Goal: Task Accomplishment & Management: Use online tool/utility

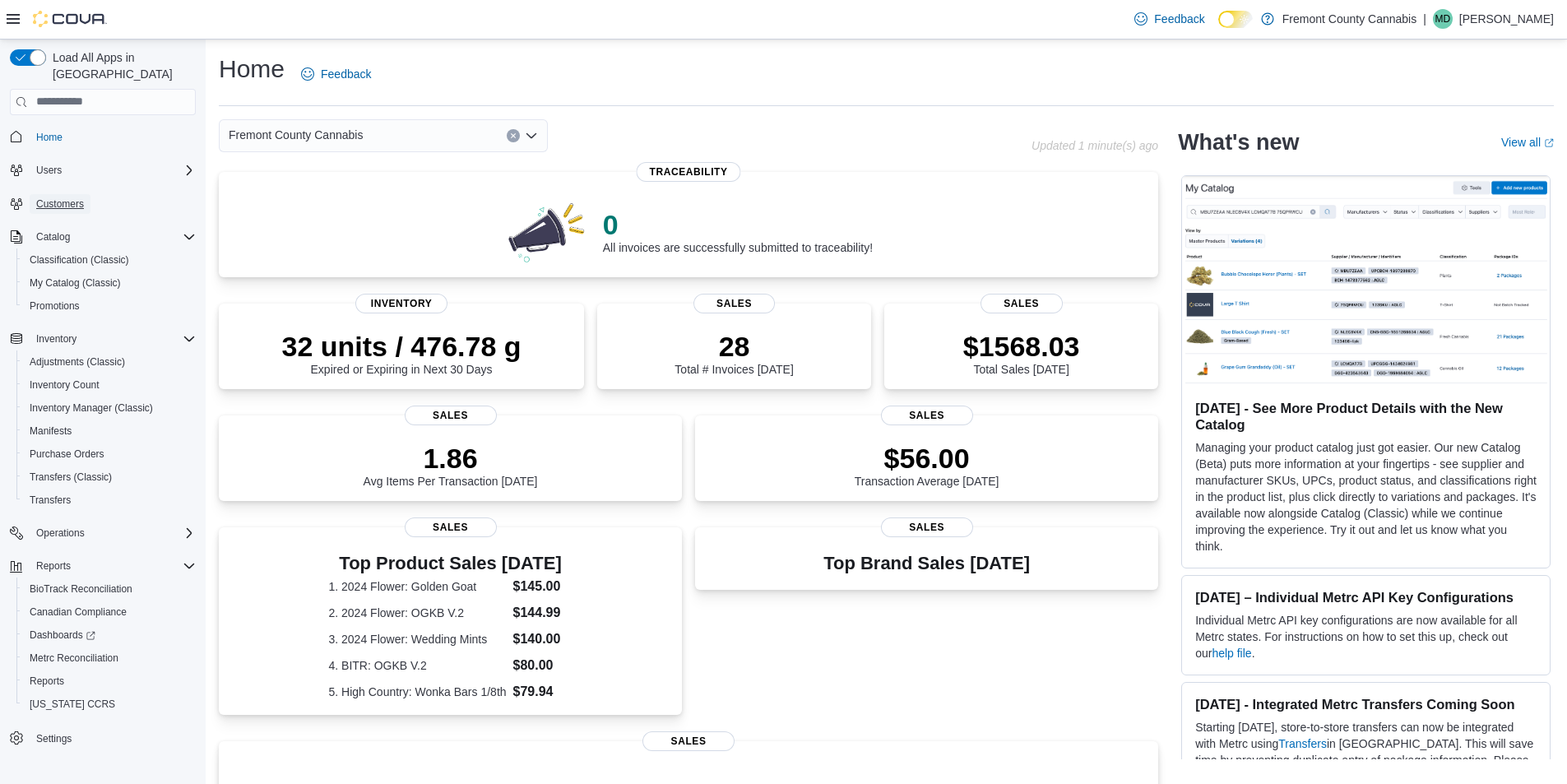
click at [52, 197] on span "Customers" at bounding box center [60, 203] width 47 height 13
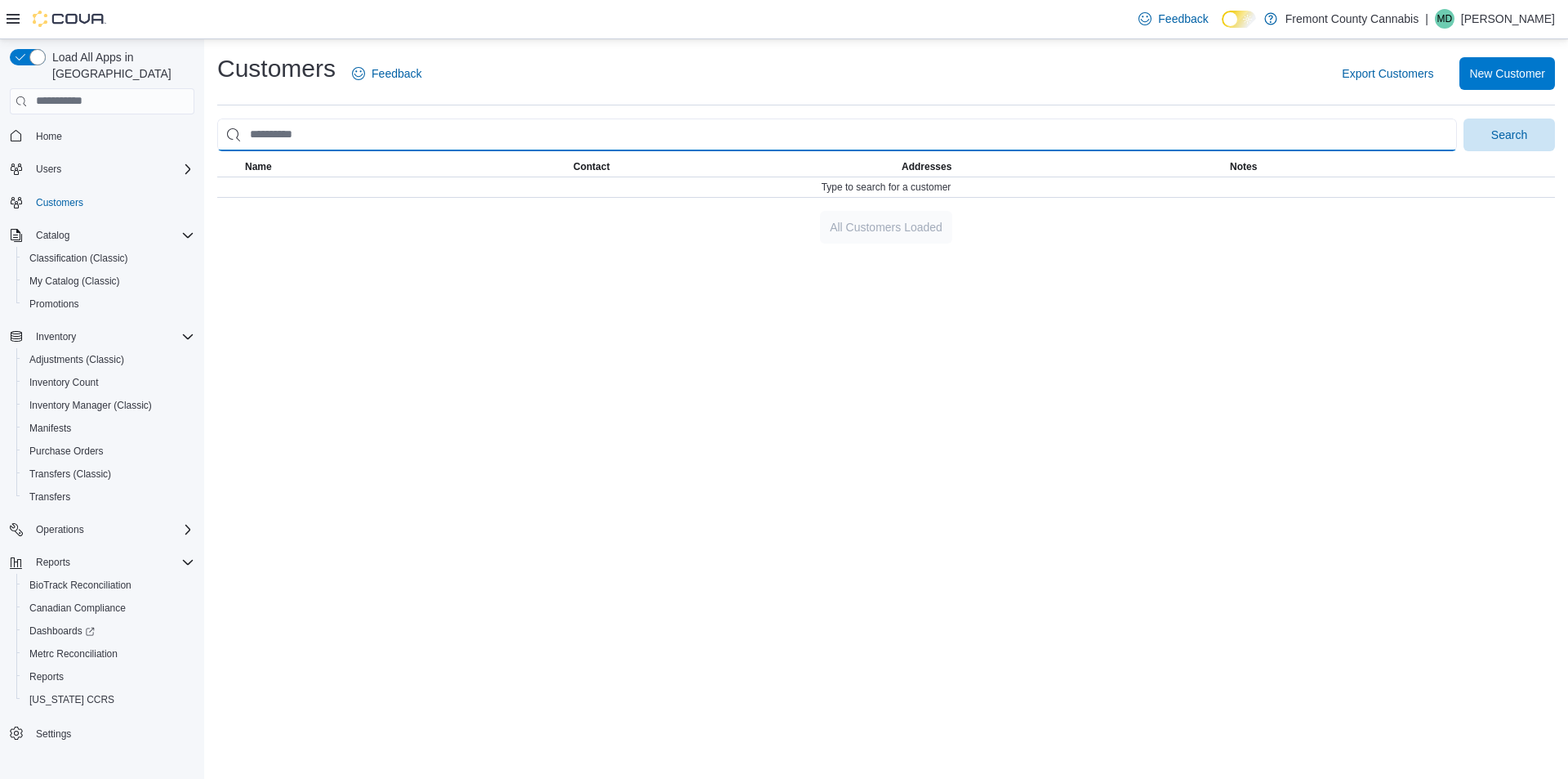
click at [311, 146] on input "search" at bounding box center [836, 134] width 1239 height 32
type input "*"
type input "******"
click at [1463, 118] on button "Search" at bounding box center [1509, 134] width 92 height 32
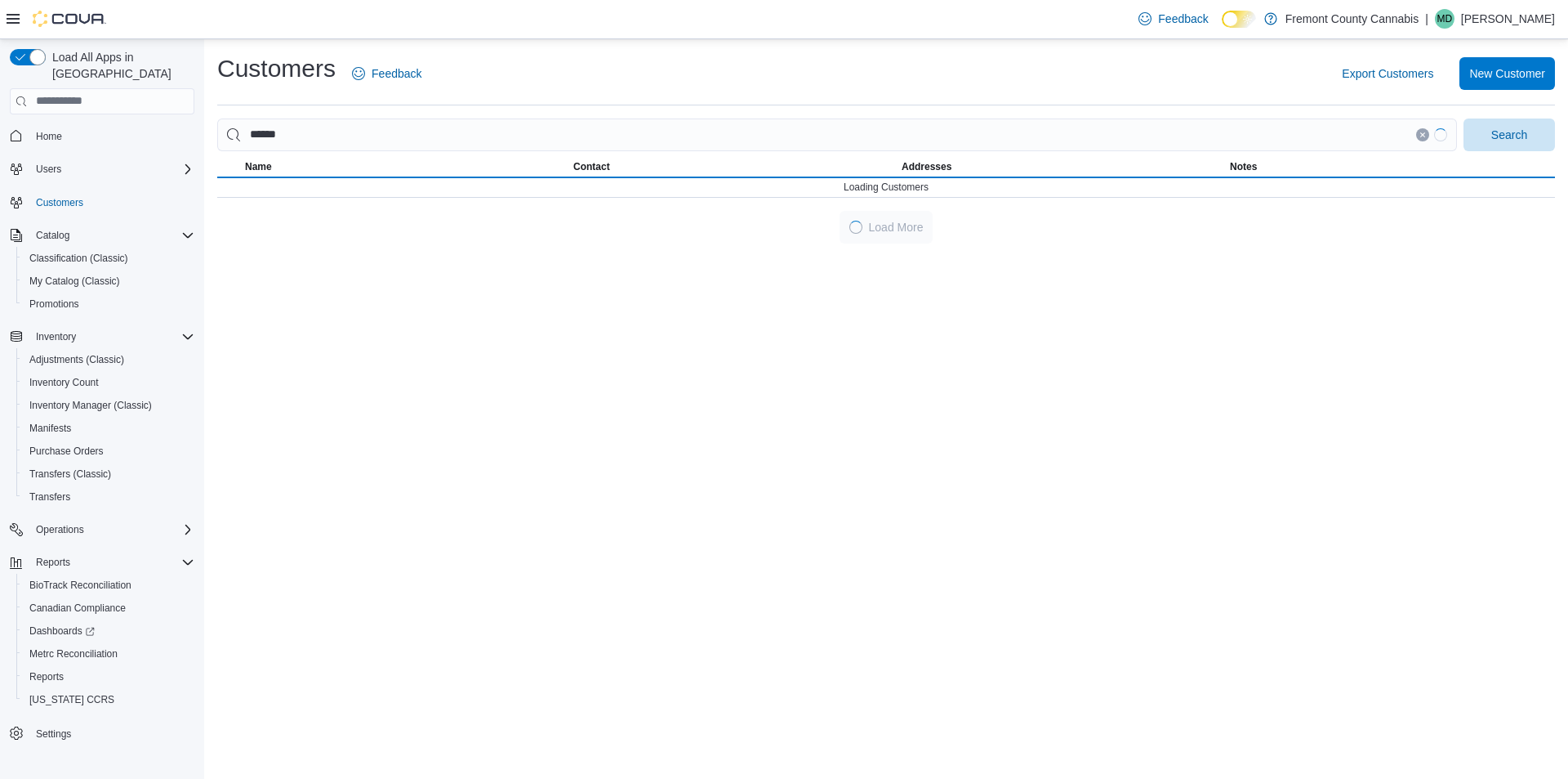
click at [311, 298] on div "Customers Feedback Export Customers New Customer ****** Search This table conta…" at bounding box center [886, 409] width 1364 height 740
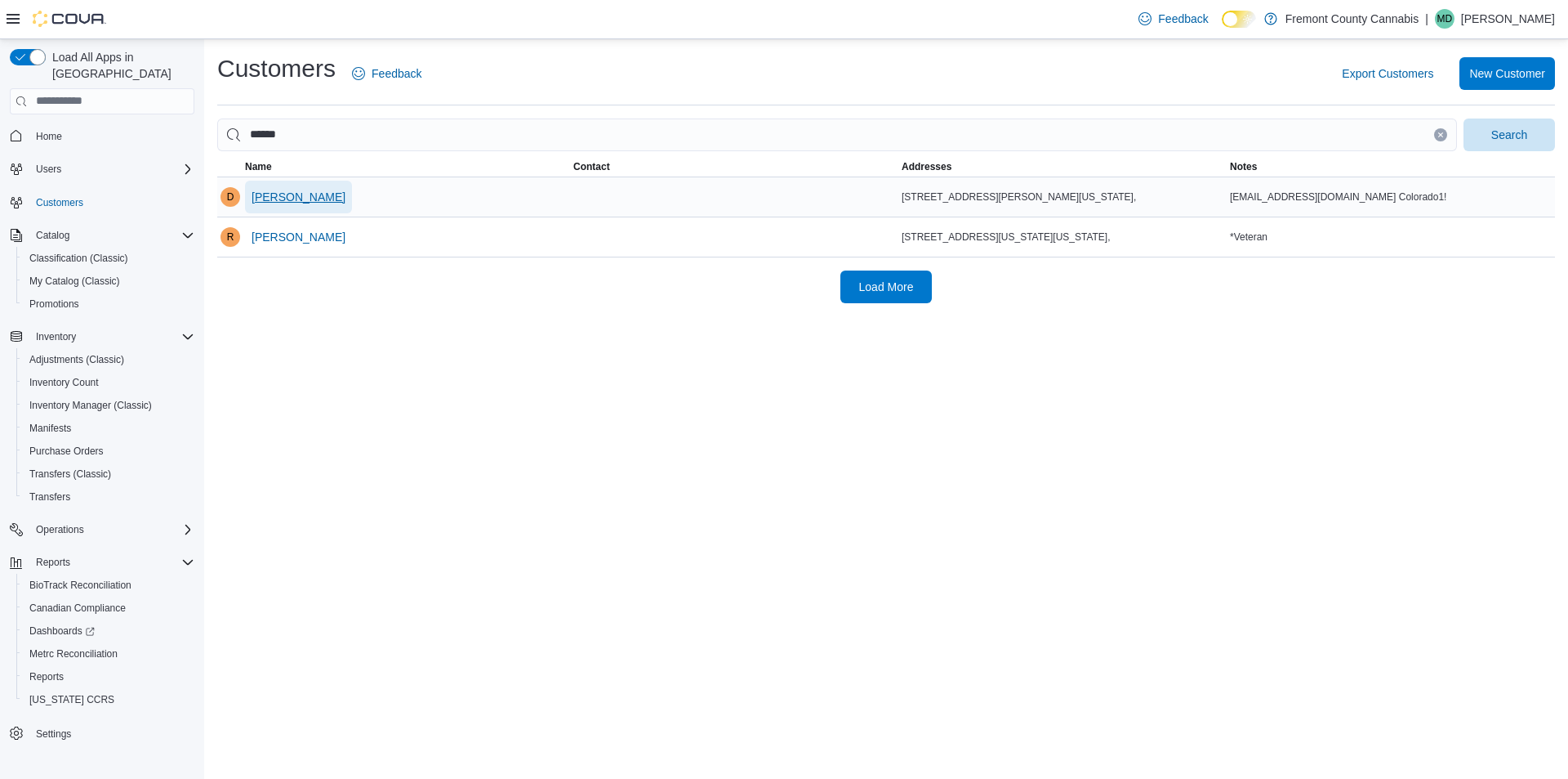
click at [292, 196] on span "[PERSON_NAME]" at bounding box center [298, 197] width 94 height 17
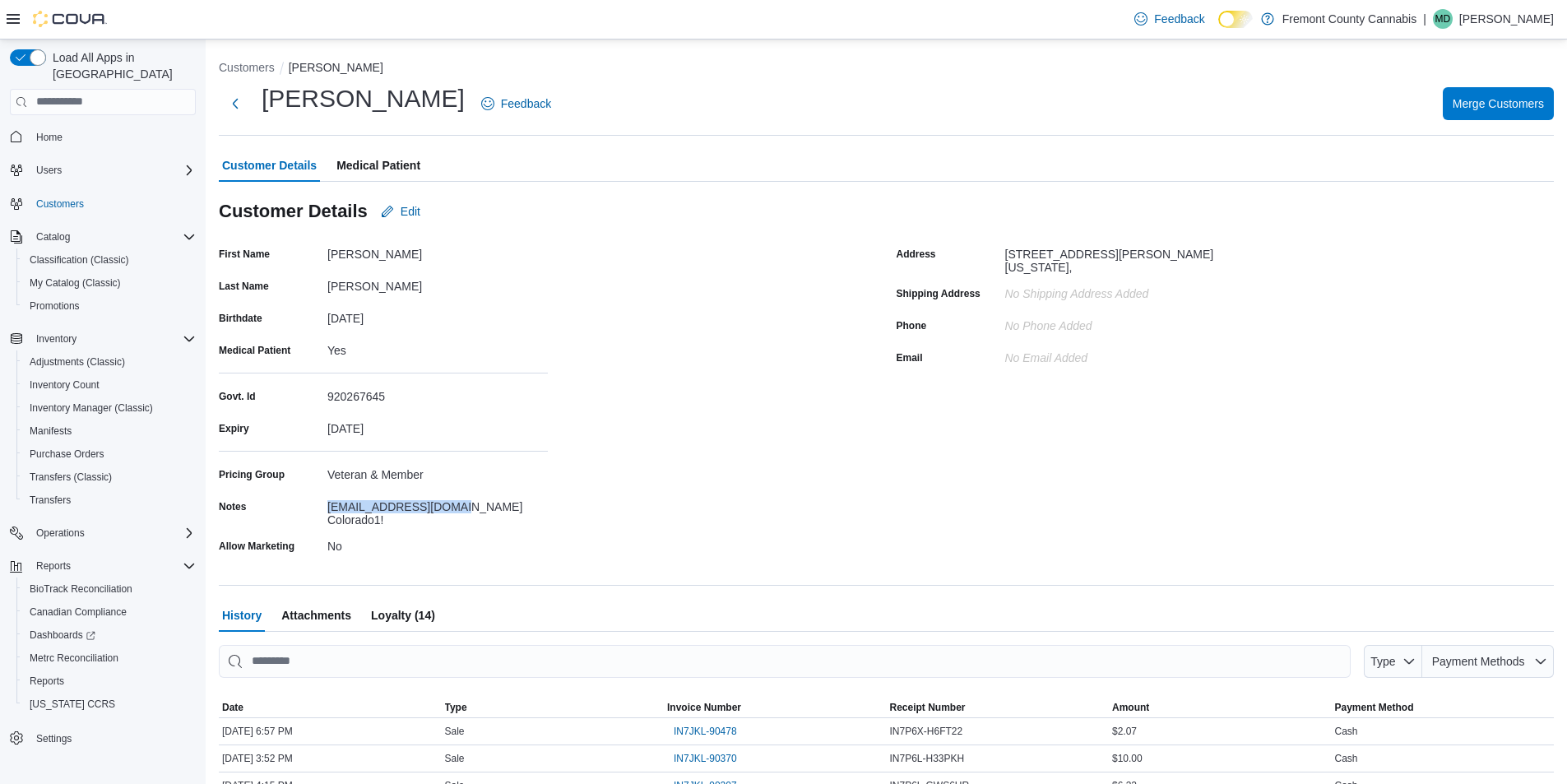
drag, startPoint x: 456, startPoint y: 505, endPoint x: 329, endPoint y: 503, distance: 127.0
click at [329, 503] on div "[EMAIL_ADDRESS][DOMAIN_NAME] Colorado1!" at bounding box center [438, 509] width 221 height 33
copy div "[EMAIL_ADDRESS][DOMAIN_NAME]"
click at [52, 131] on span "Home" at bounding box center [49, 137] width 27 height 13
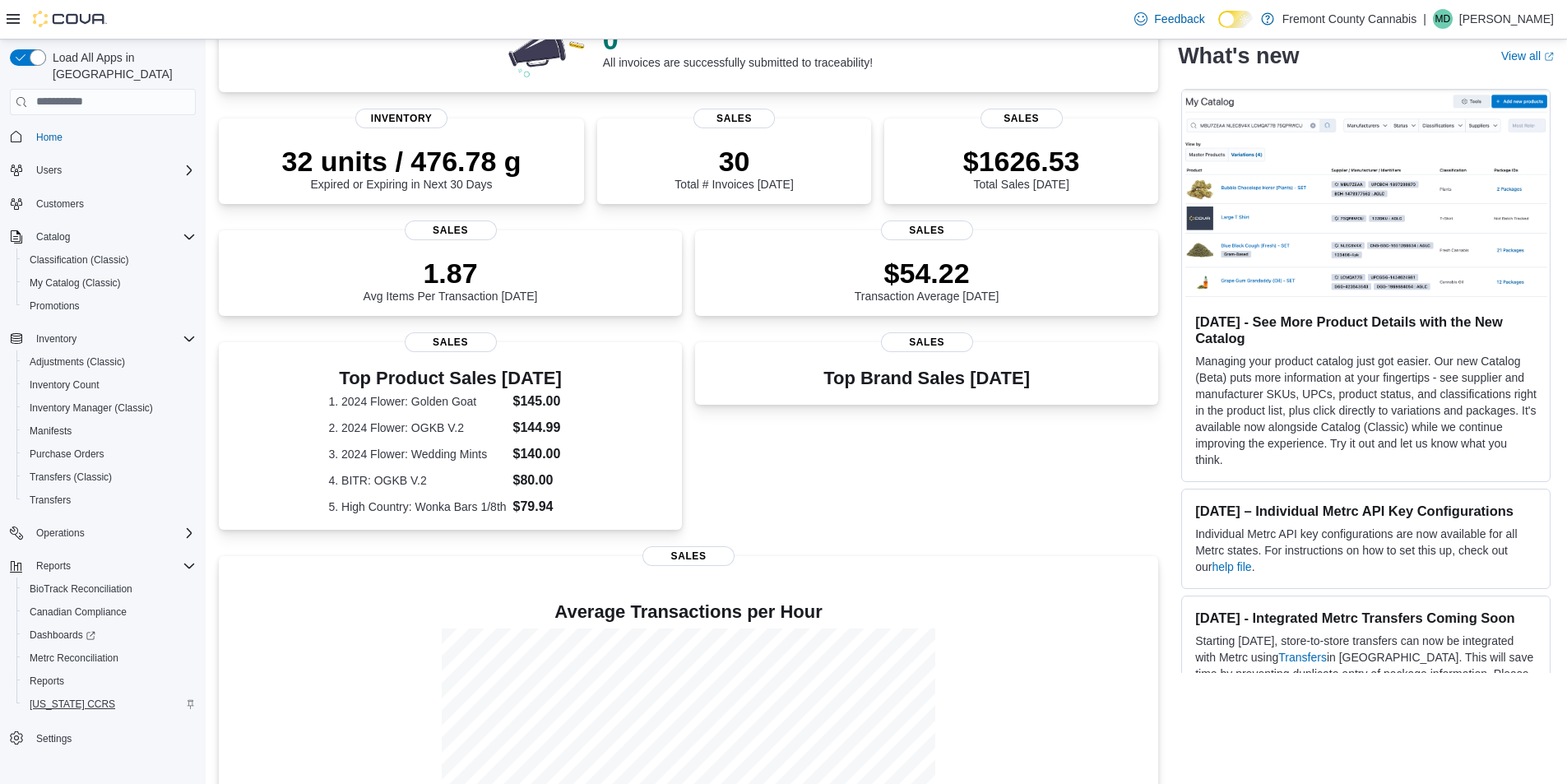
scroll to position [309, 0]
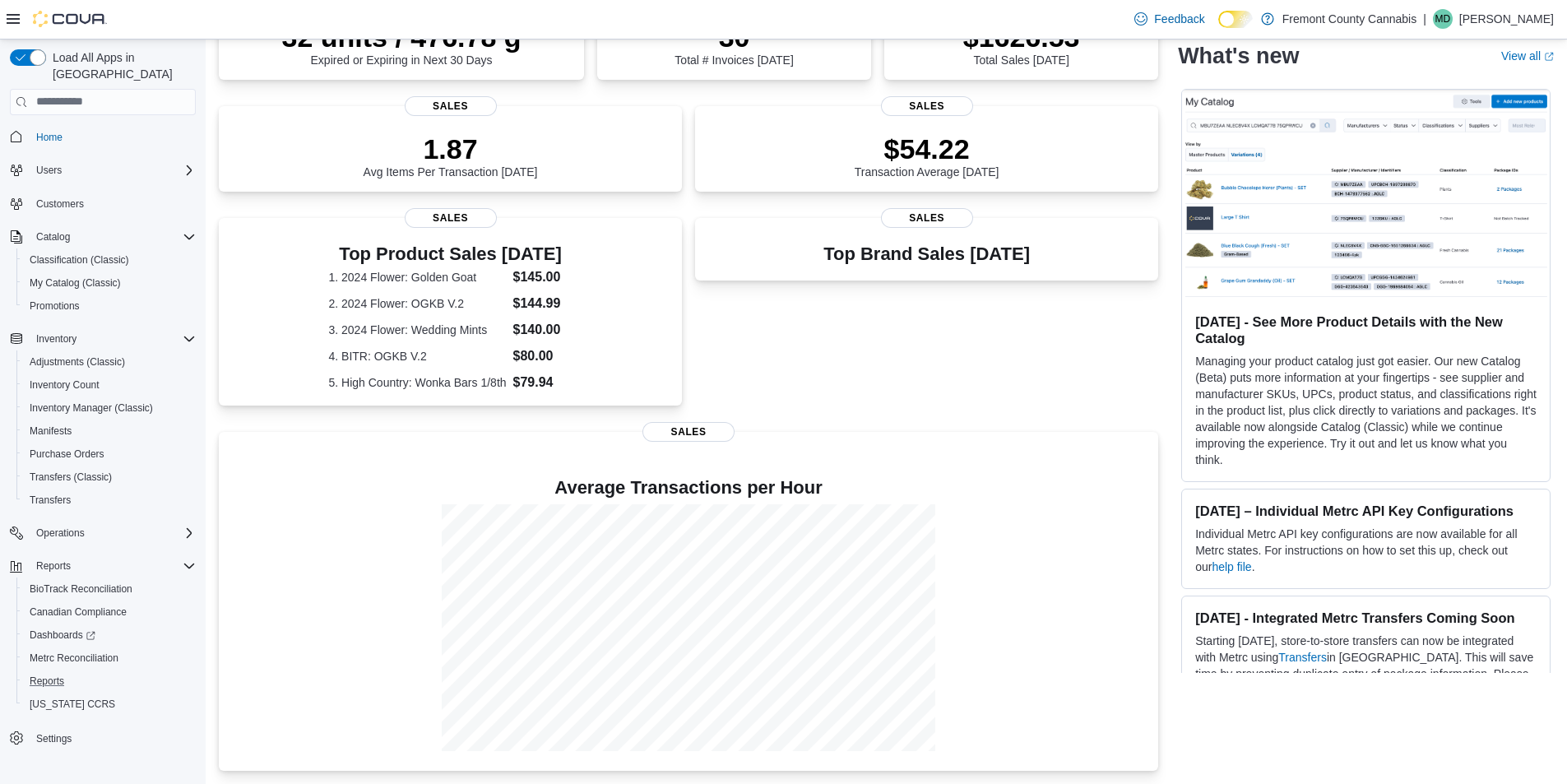
click at [42, 670] on button "Reports" at bounding box center [109, 681] width 186 height 23
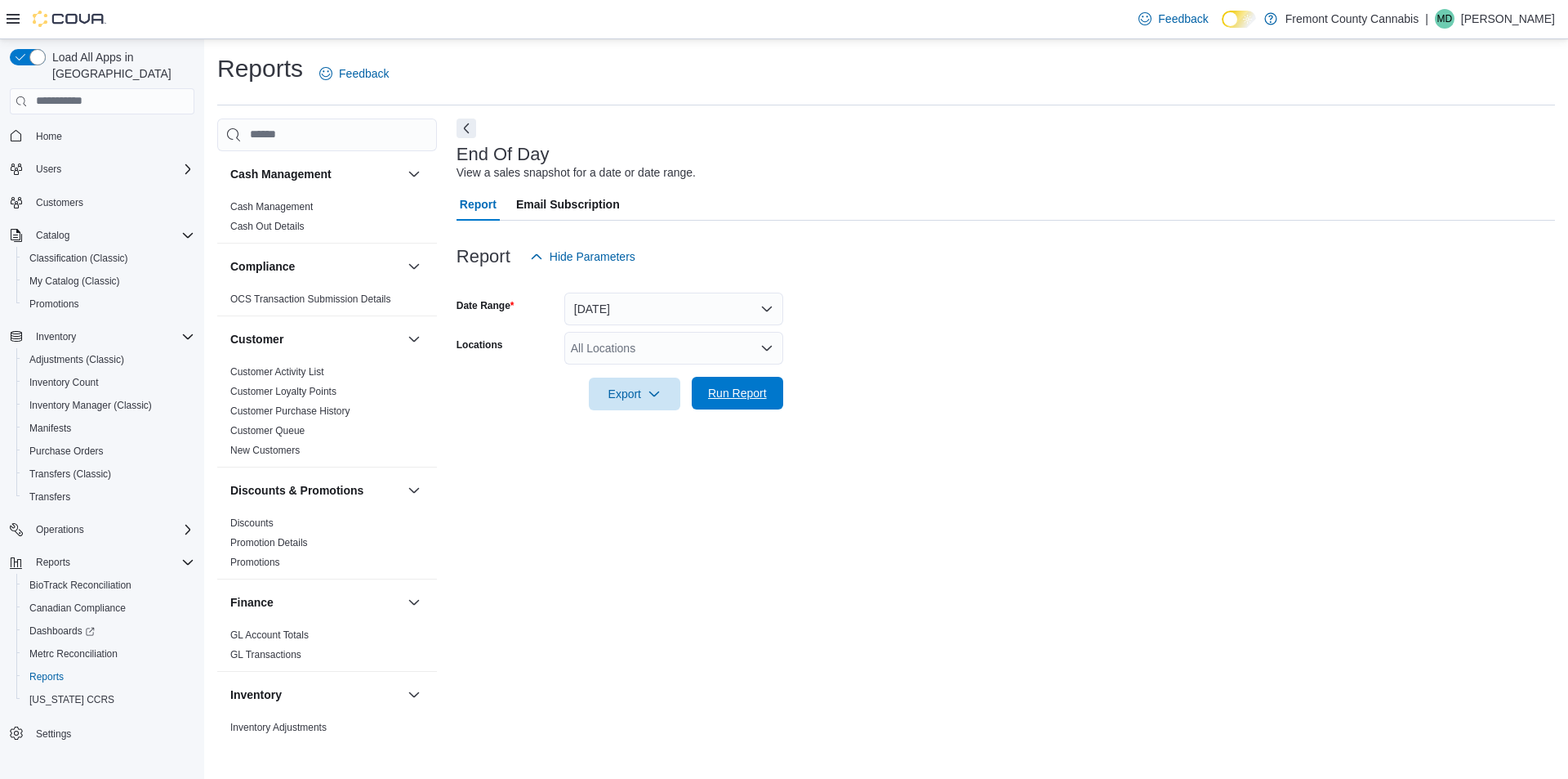
click at [719, 398] on span "Run Report" at bounding box center [738, 392] width 59 height 17
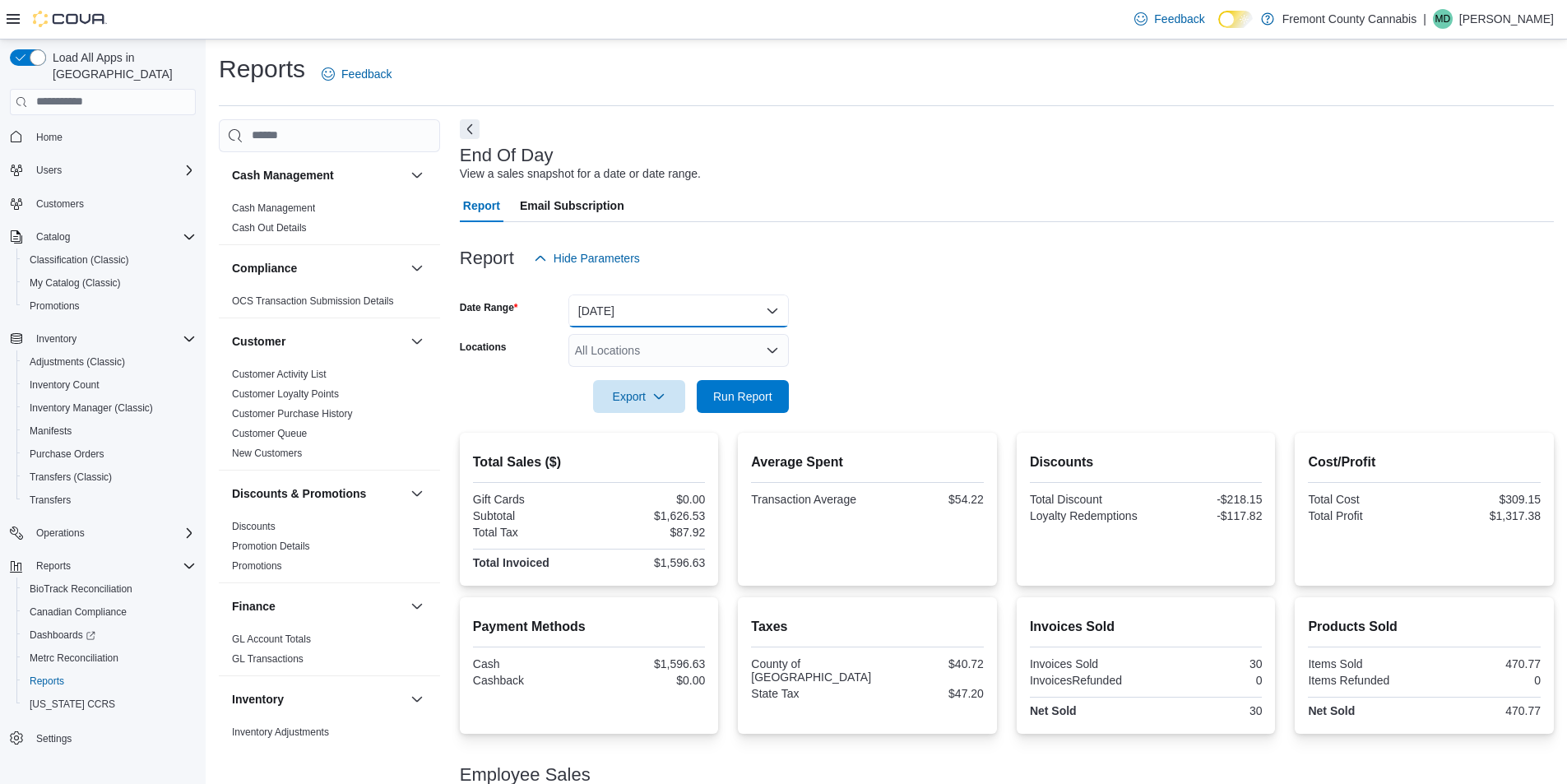
drag, startPoint x: 621, startPoint y: 302, endPoint x: 623, endPoint y: 323, distance: 21.1
click at [620, 302] on button "[DATE]" at bounding box center [679, 310] width 221 height 33
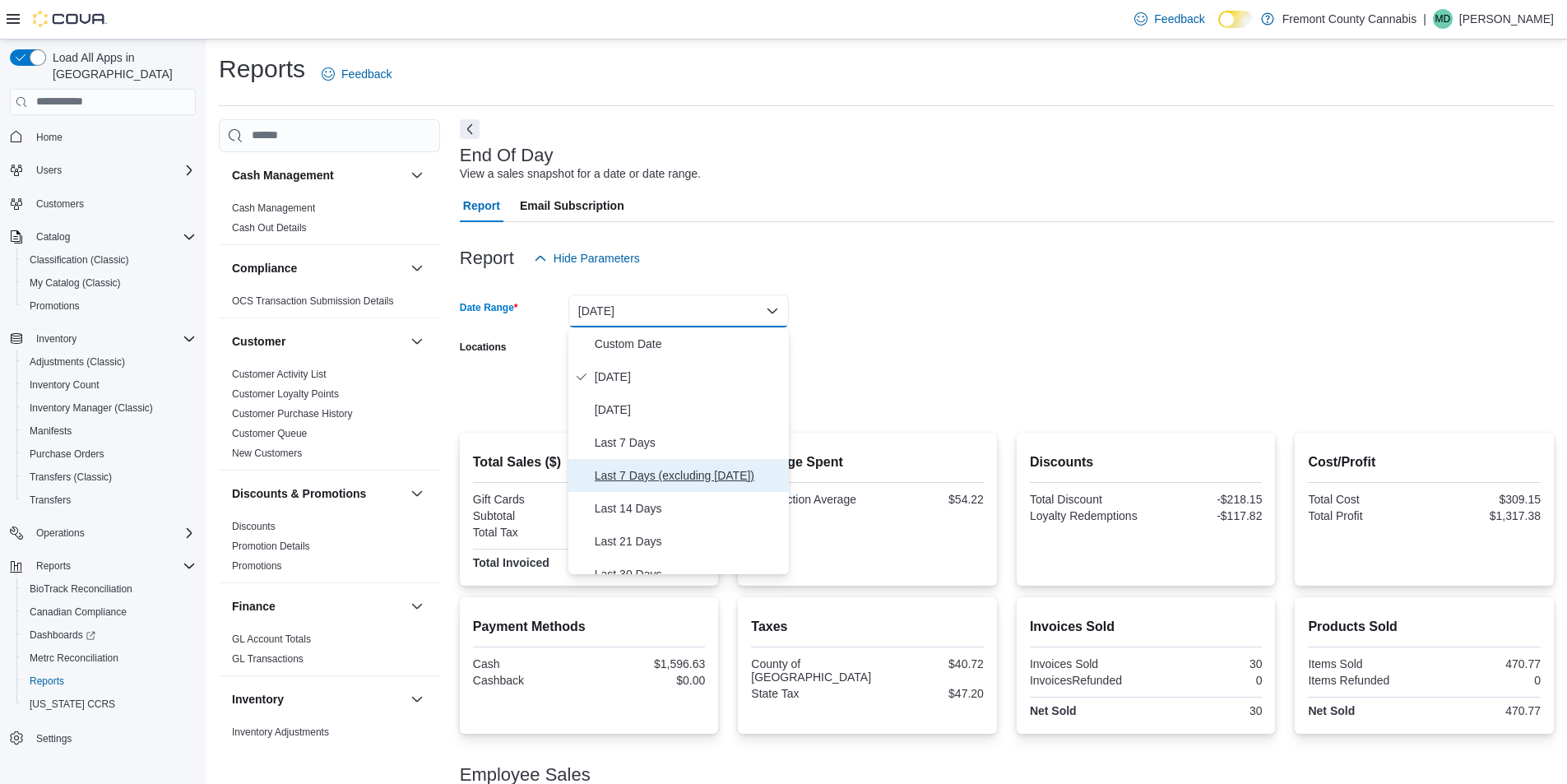
click at [622, 471] on span "Last 7 Days (excluding [DATE])" at bounding box center [689, 476] width 187 height 20
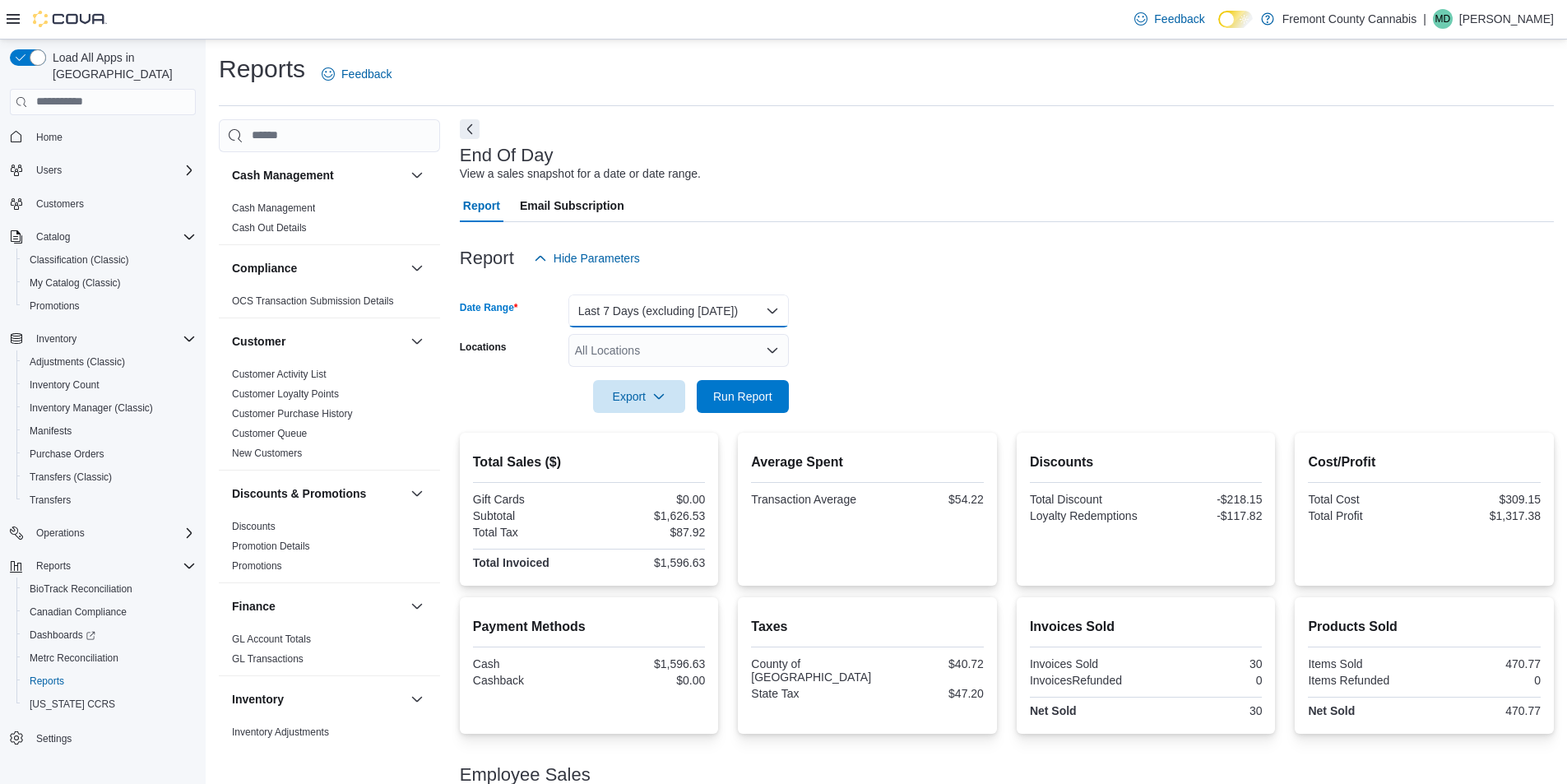
click at [653, 313] on button "Last 7 Days (excluding [DATE])" at bounding box center [679, 310] width 221 height 33
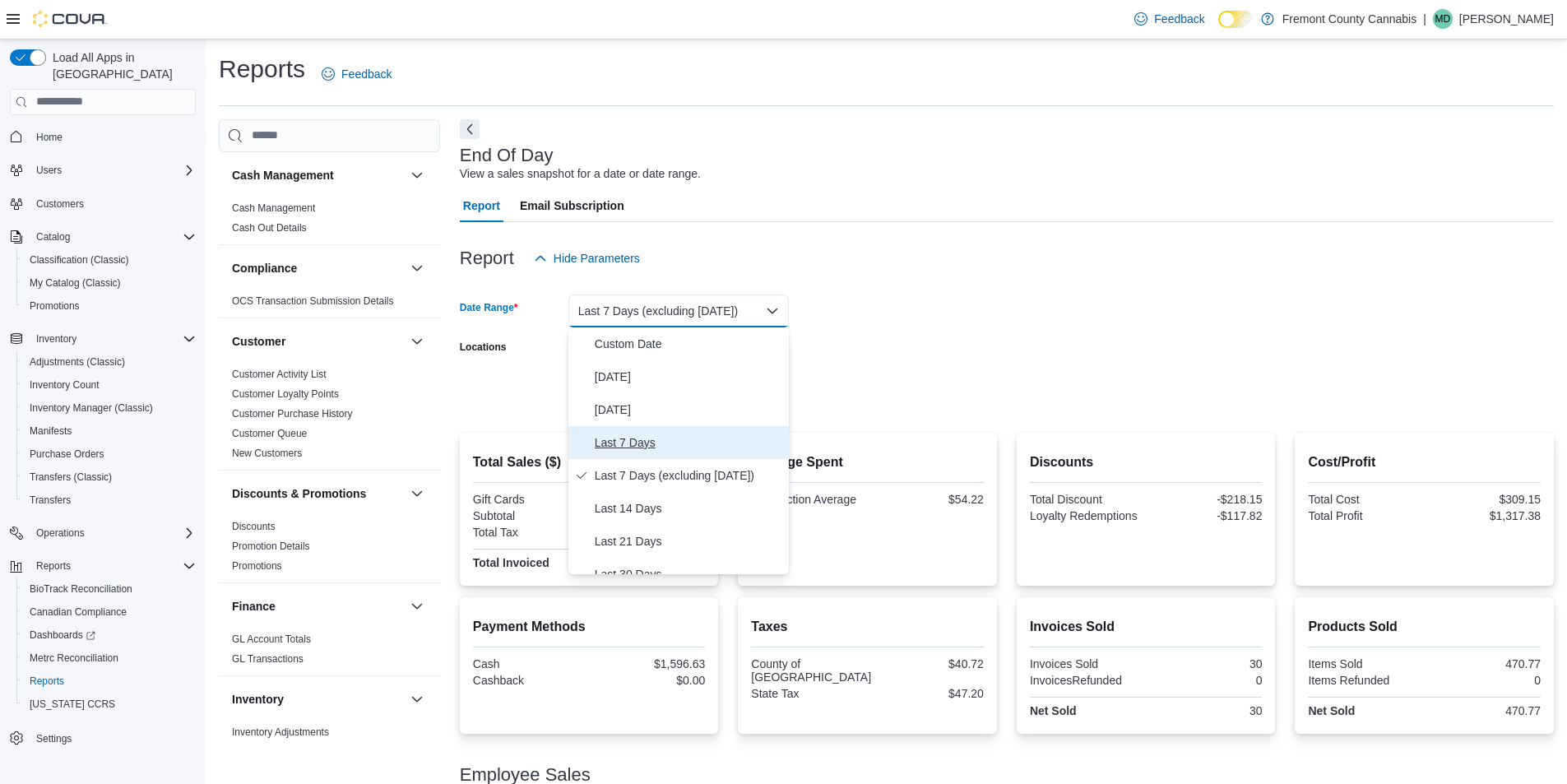
click at [631, 452] on button "Last 7 Days" at bounding box center [679, 441] width 221 height 33
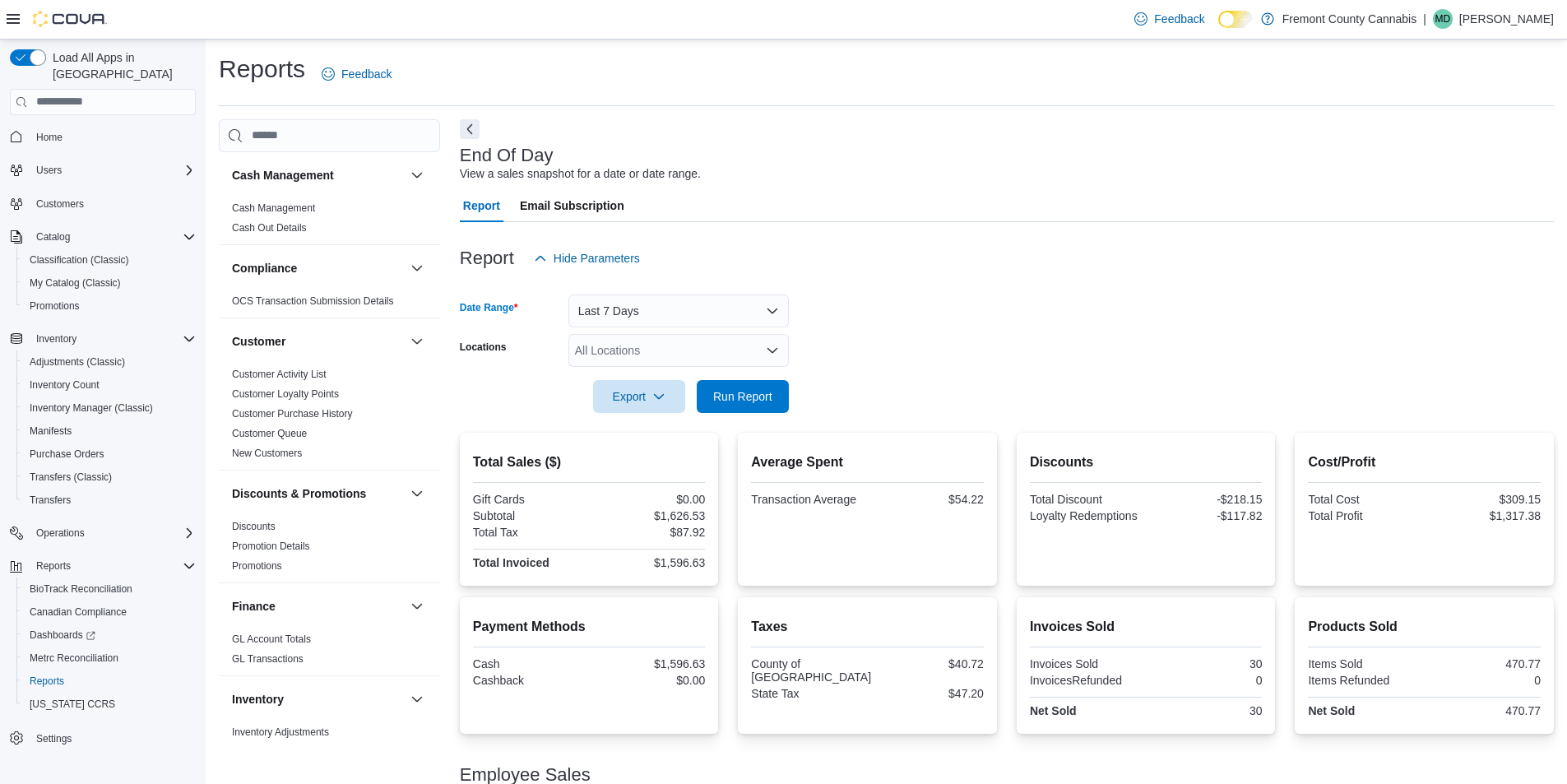
click at [739, 413] on div at bounding box center [1007, 423] width 1094 height 20
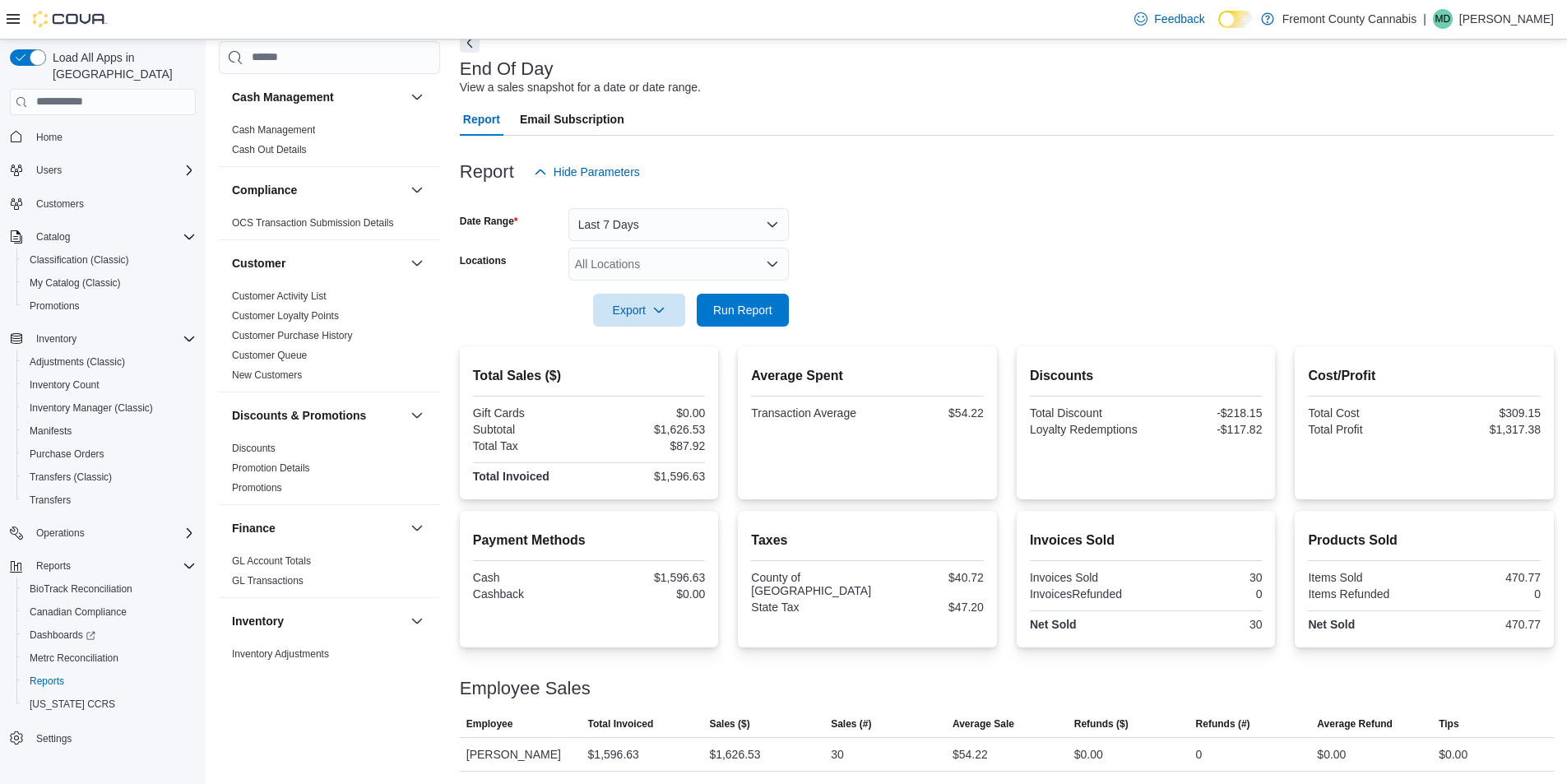
scroll to position [87, 0]
click at [726, 303] on span "Run Report" at bounding box center [743, 308] width 59 height 17
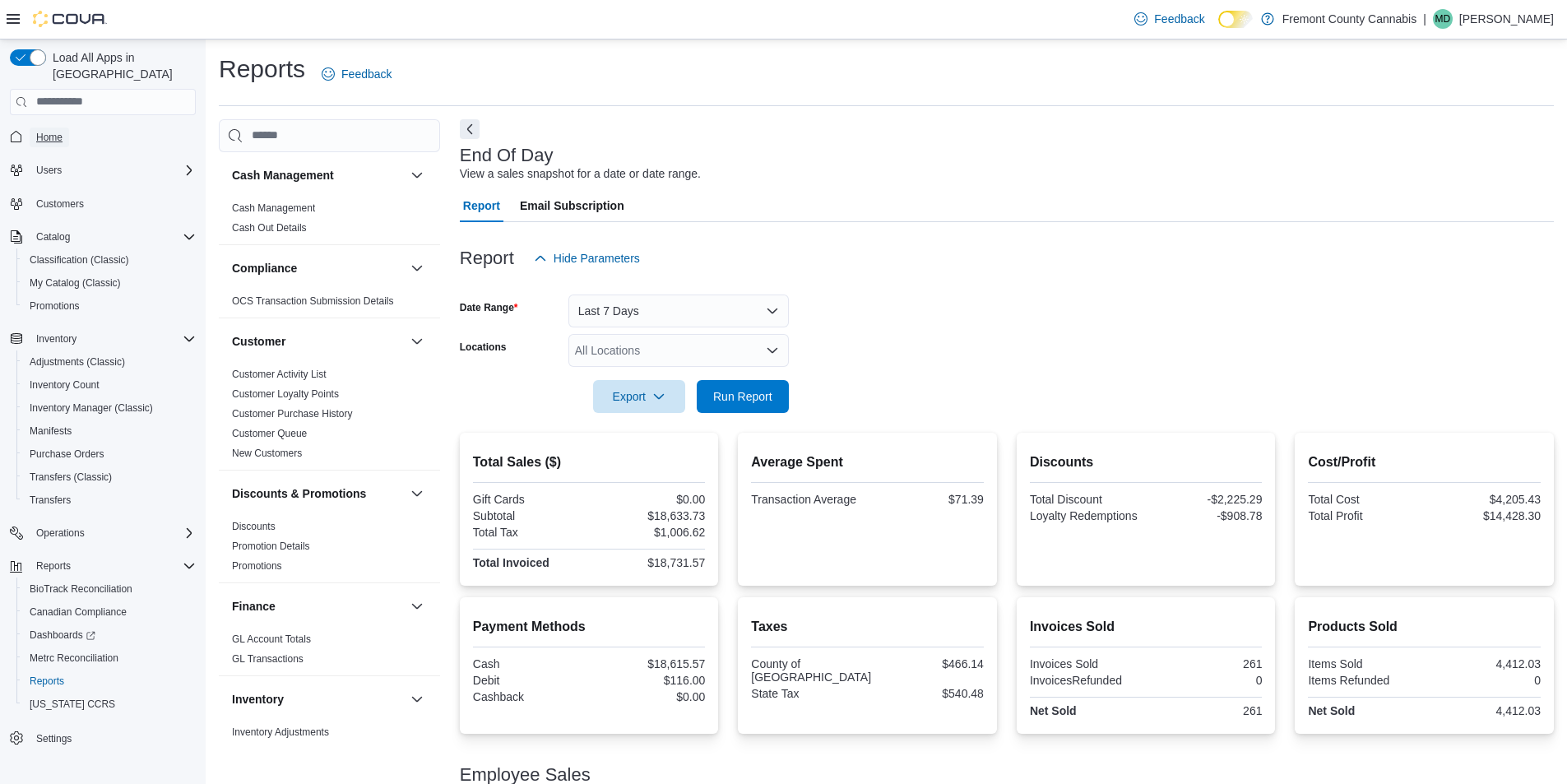
click at [55, 131] on span "Home" at bounding box center [49, 137] width 27 height 13
